Goal: Browse casually

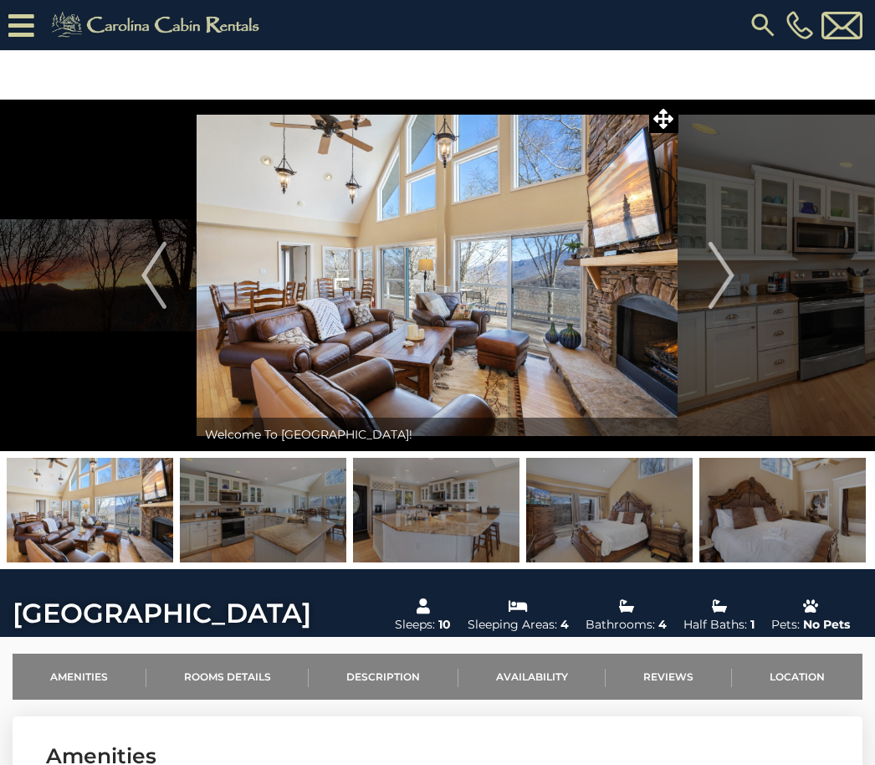
click at [722, 294] on img "Next" at bounding box center [721, 275] width 25 height 67
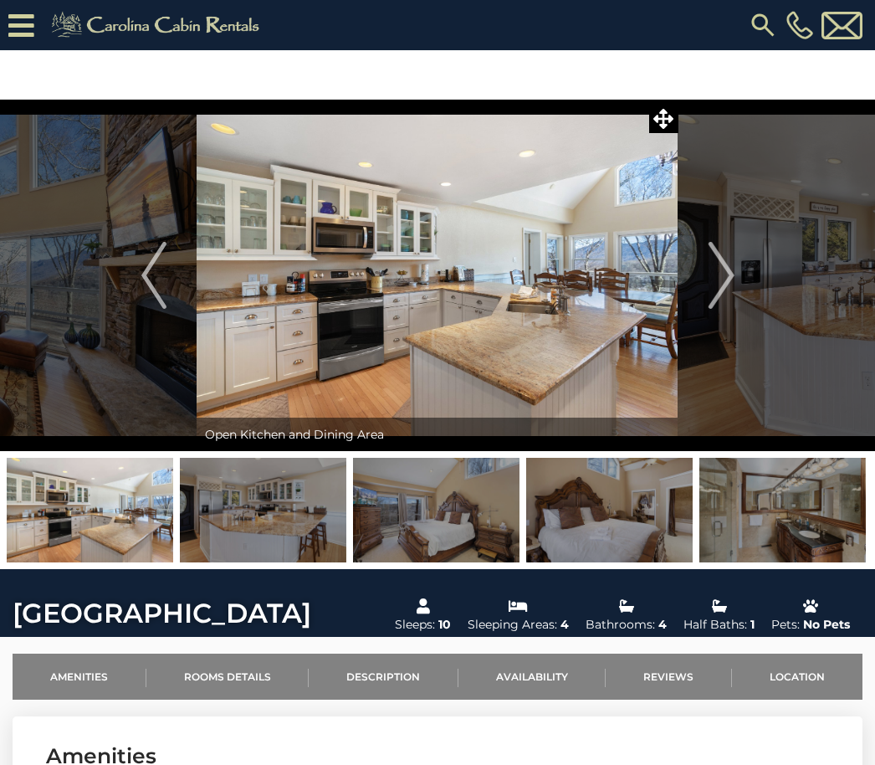
click at [714, 289] on img "Next" at bounding box center [721, 275] width 25 height 67
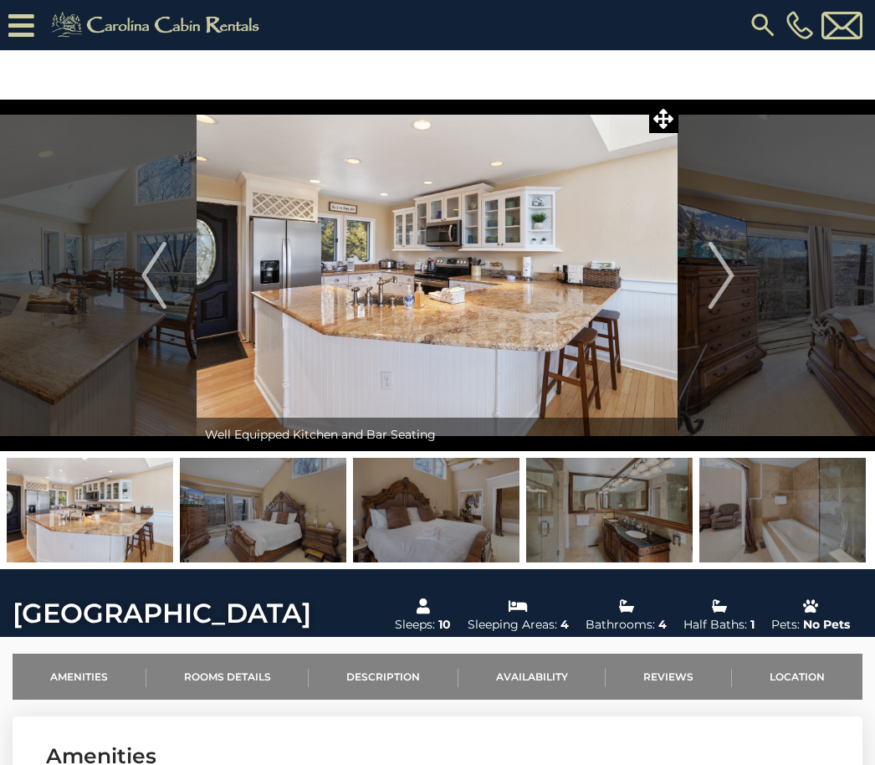
click at [720, 289] on img "Next" at bounding box center [721, 275] width 25 height 67
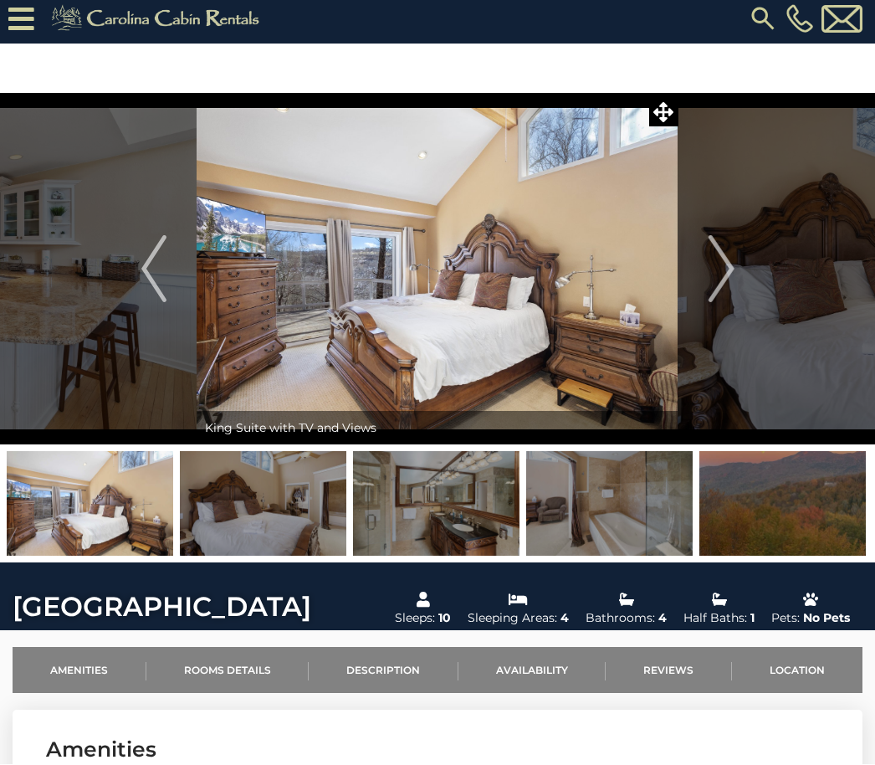
click at [721, 289] on img "Next" at bounding box center [721, 269] width 25 height 67
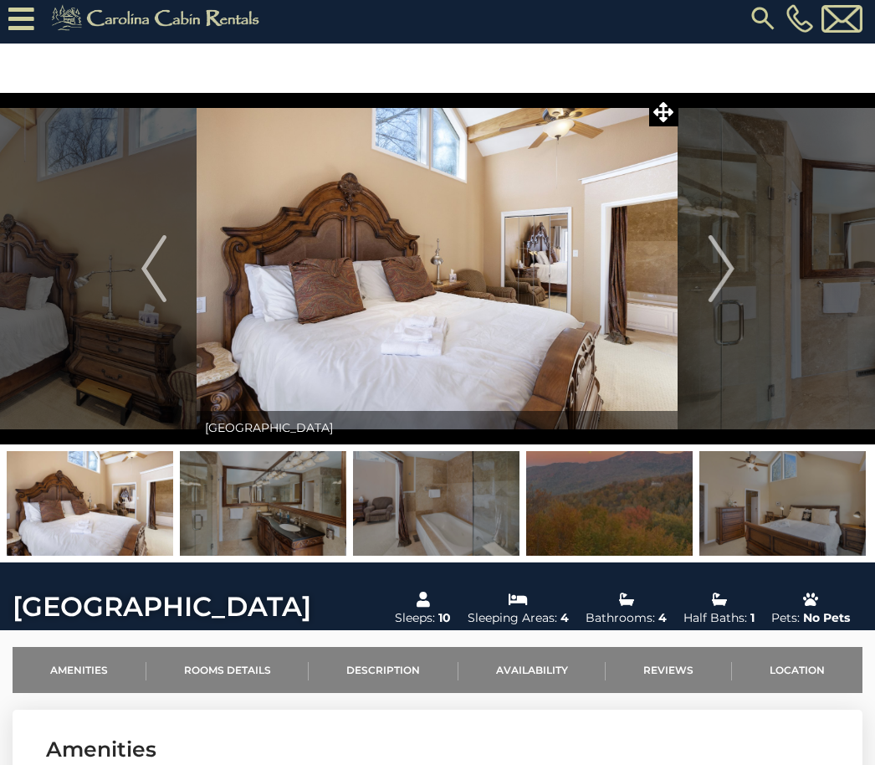
click at [717, 289] on img "Next" at bounding box center [721, 268] width 25 height 67
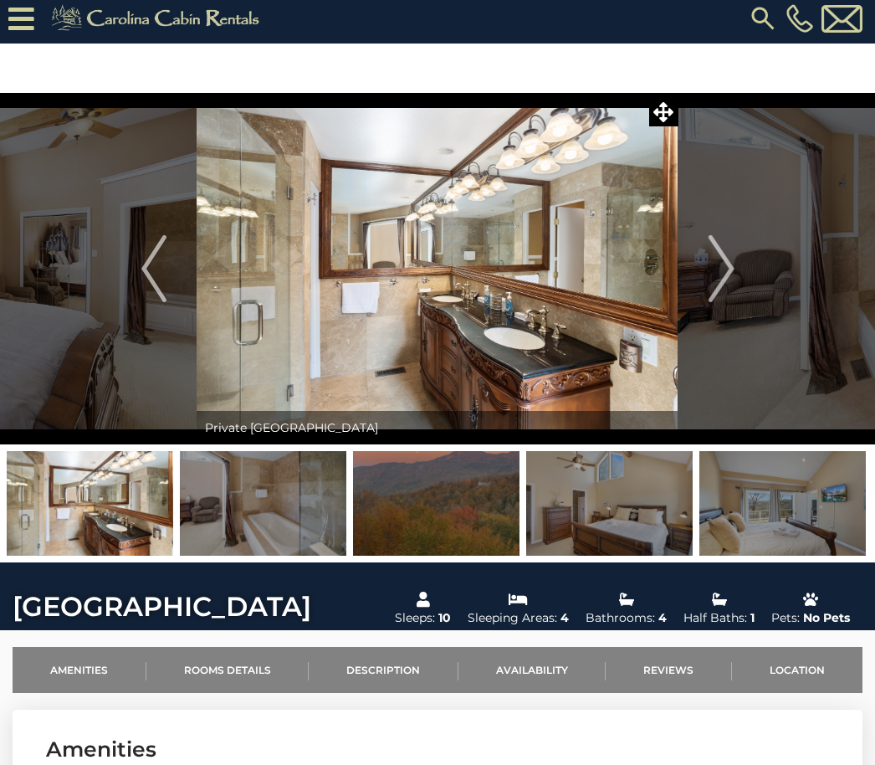
click at [705, 288] on button "Next" at bounding box center [721, 268] width 86 height 351
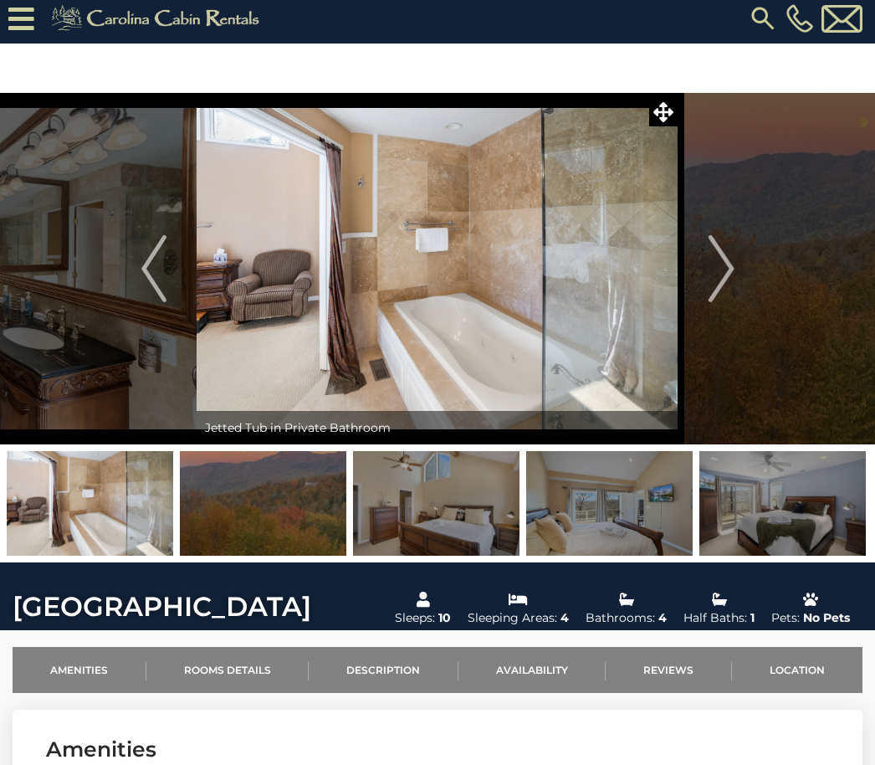
click at [712, 288] on img "Next" at bounding box center [721, 268] width 25 height 67
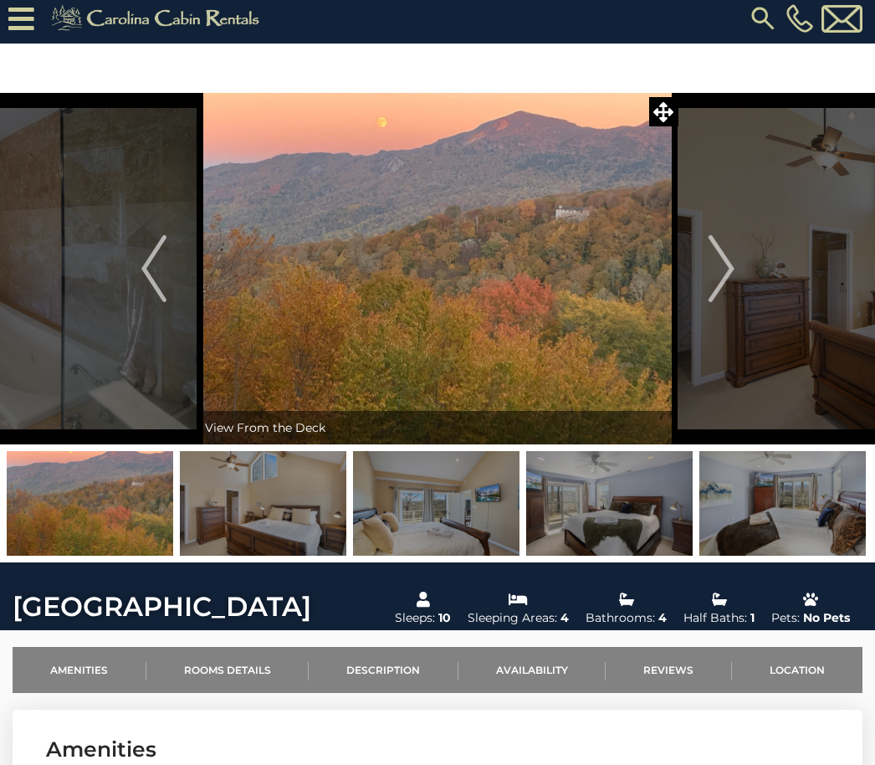
click at [720, 289] on img "Next" at bounding box center [721, 268] width 25 height 67
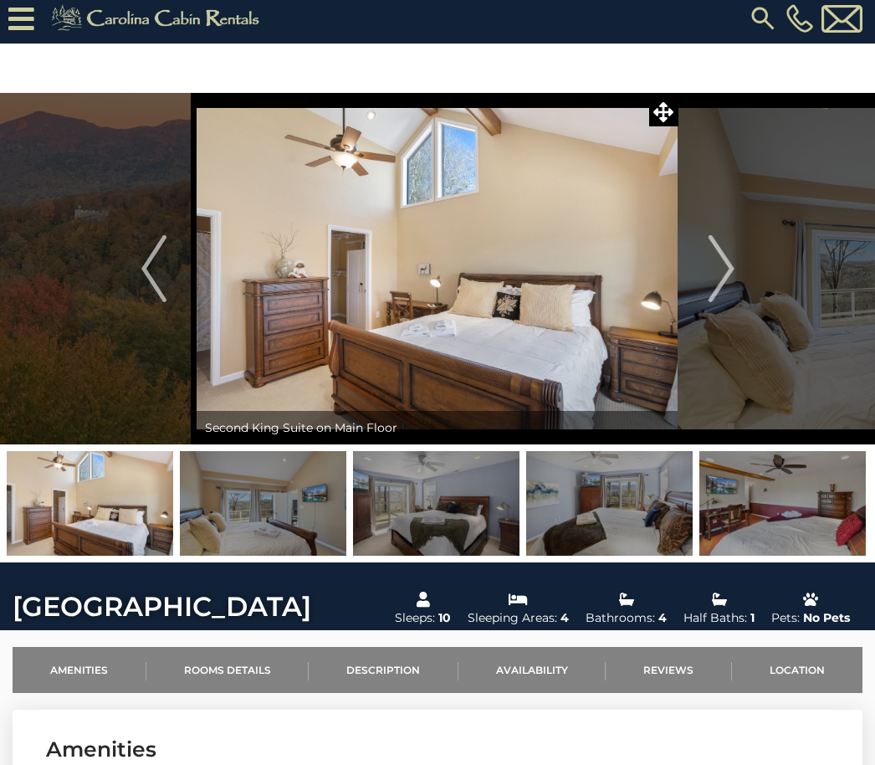
click at [722, 285] on img "Next" at bounding box center [721, 268] width 25 height 67
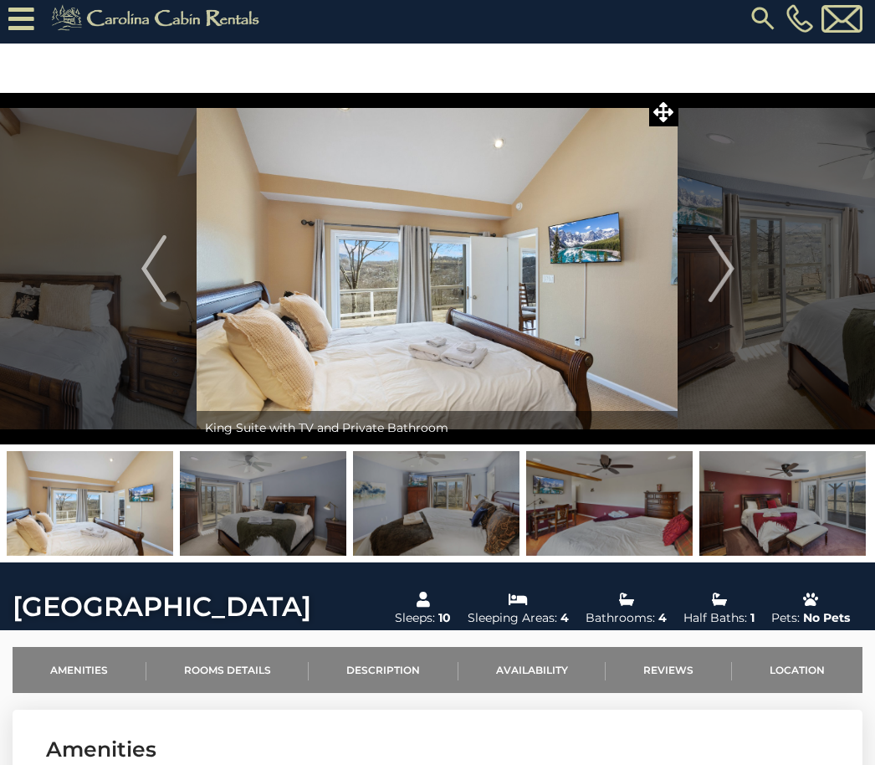
click at [730, 281] on img "Next" at bounding box center [721, 268] width 25 height 67
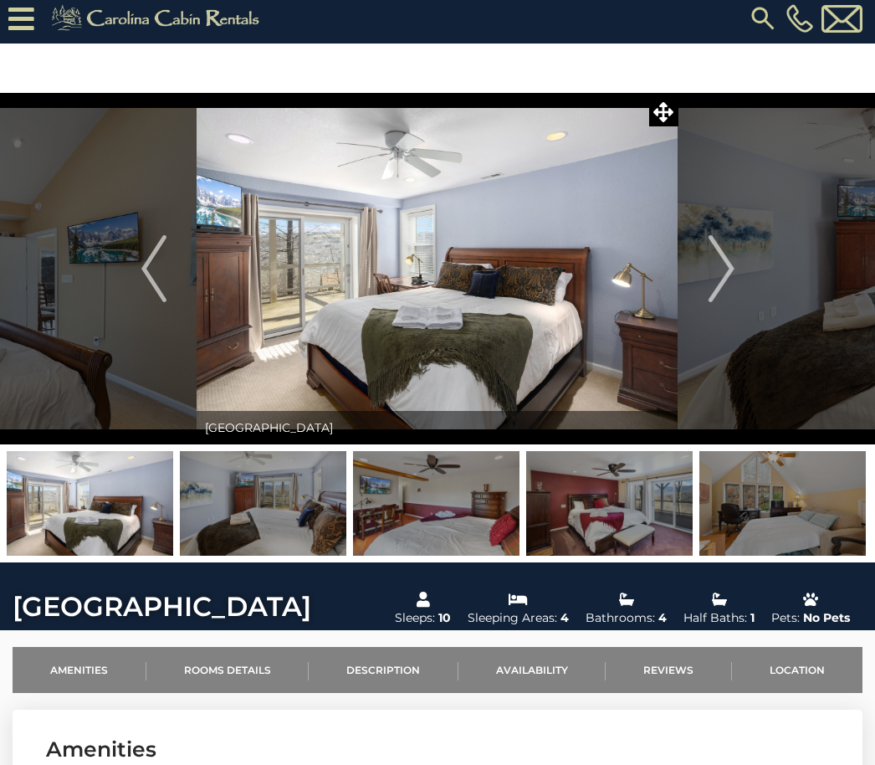
click at [726, 276] on img "Next" at bounding box center [721, 268] width 25 height 67
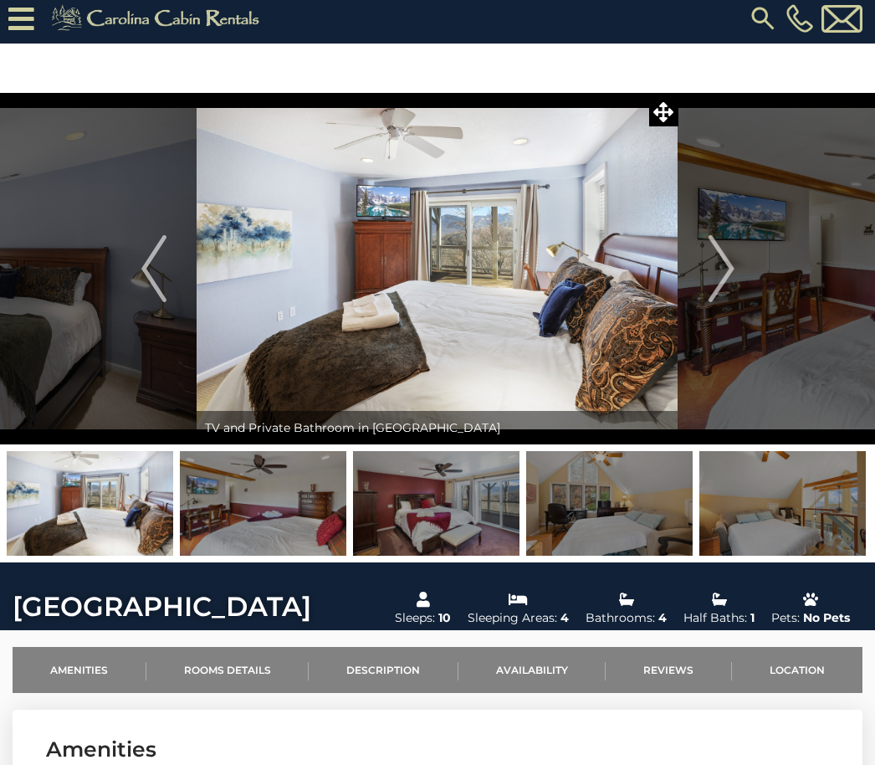
click at [728, 290] on img "Next" at bounding box center [721, 268] width 25 height 67
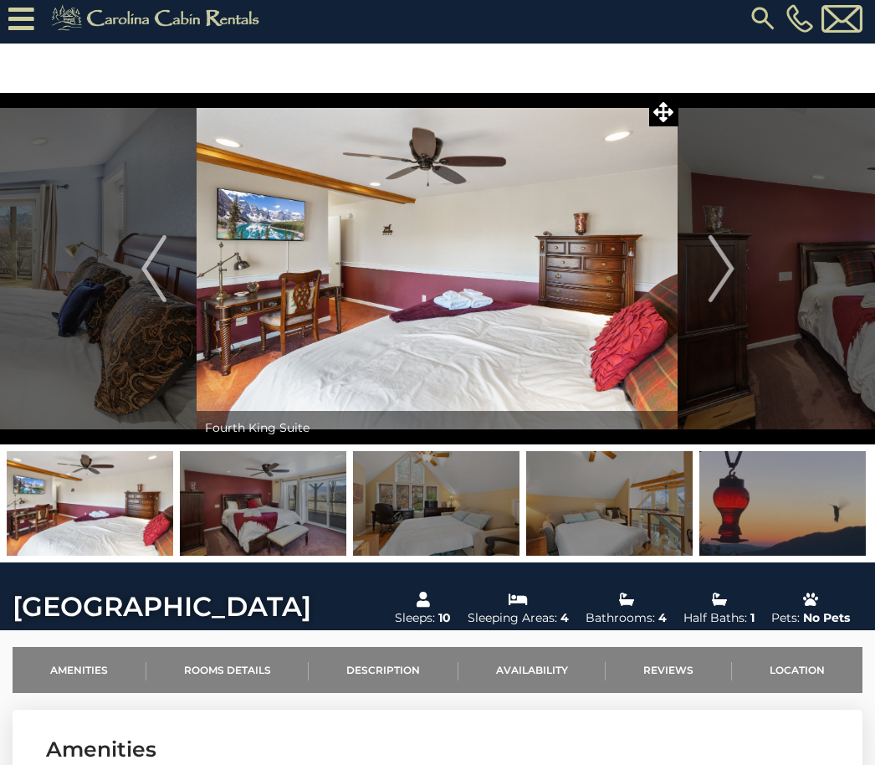
click at [720, 298] on img "Next" at bounding box center [721, 268] width 25 height 67
